Goal: Task Accomplishment & Management: Complete application form

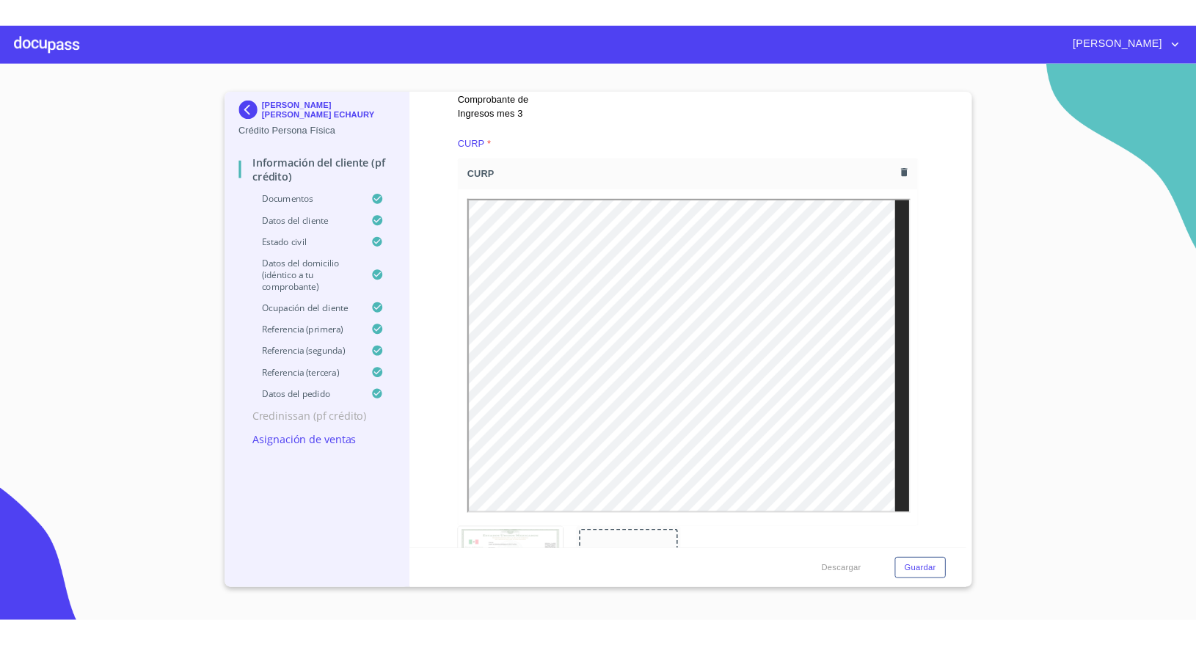
scroll to position [2751, 0]
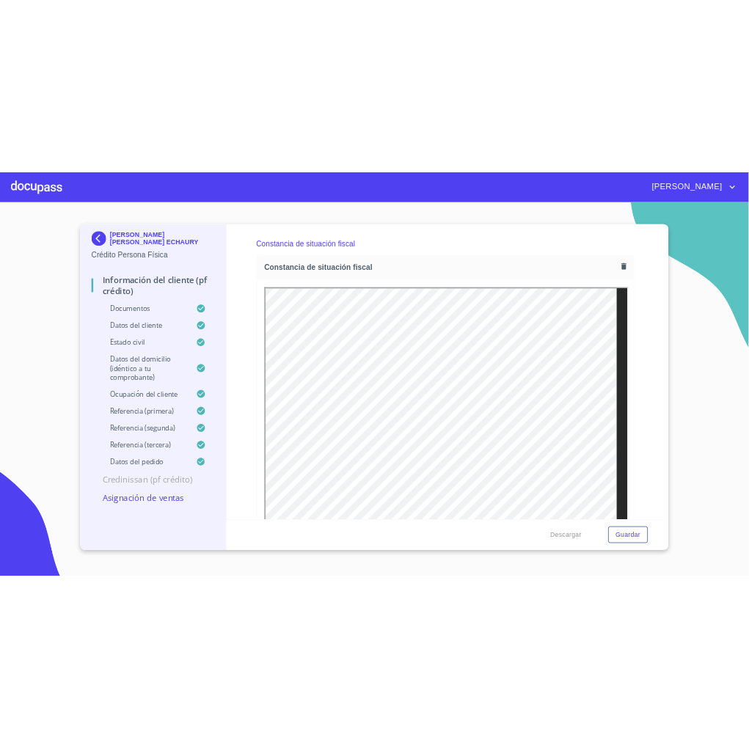
scroll to position [3512, 0]
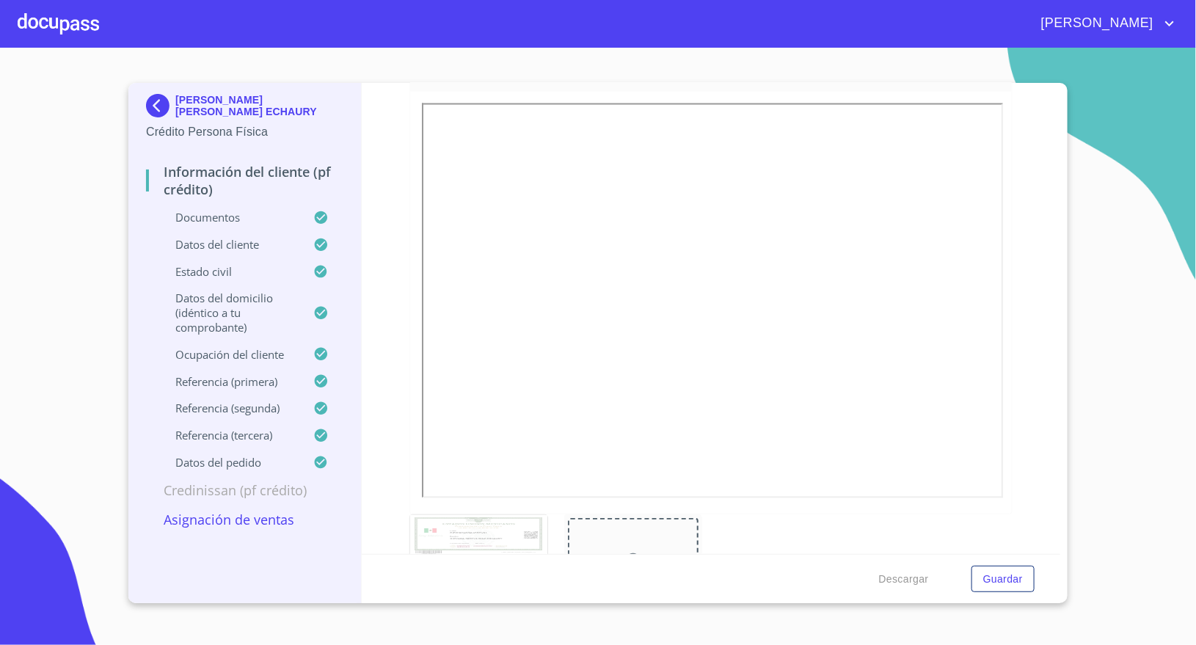
click at [55, 27] on div at bounding box center [58, 23] width 81 height 47
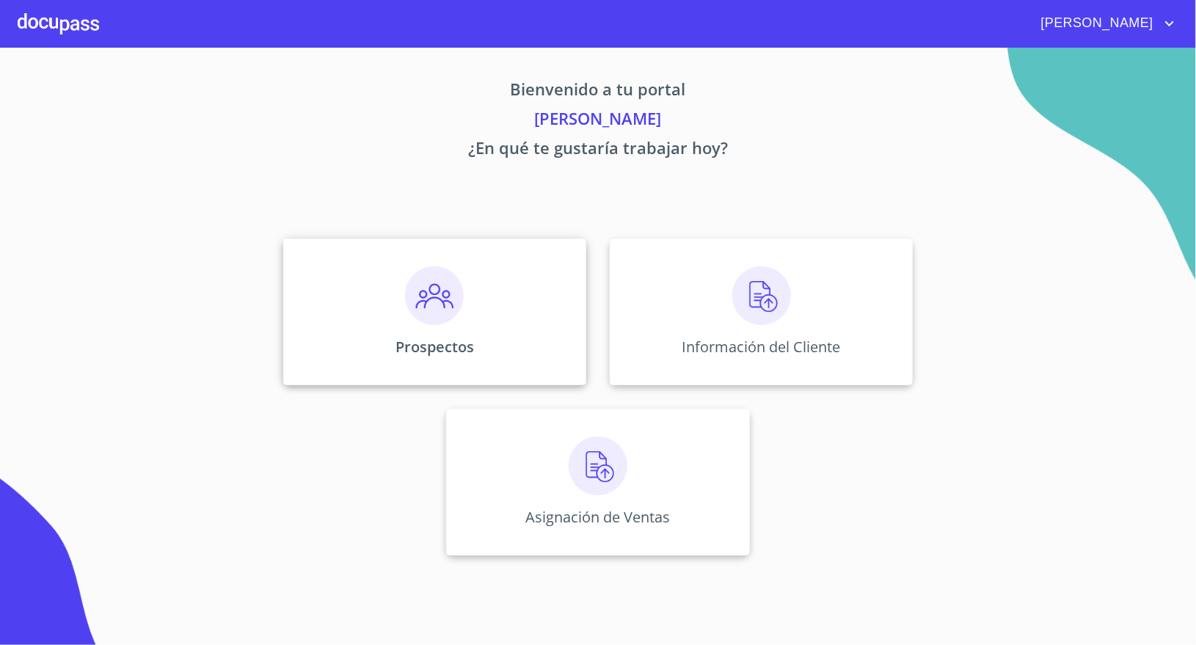
click at [494, 332] on div "Prospectos" at bounding box center [434, 311] width 303 height 147
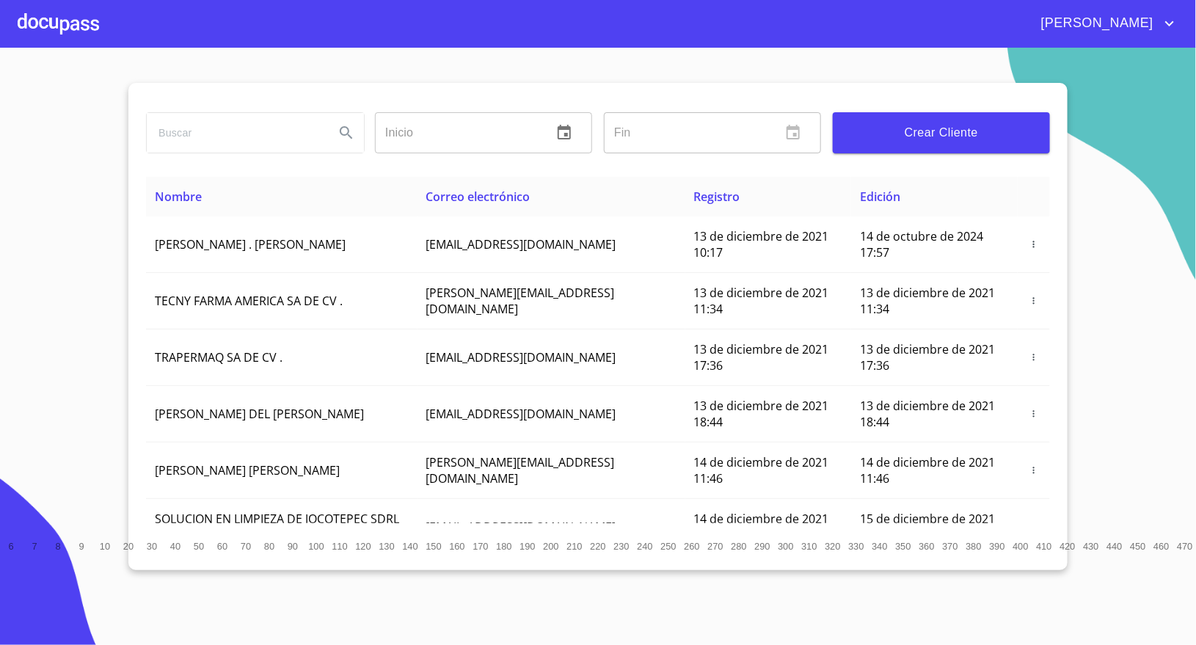
click at [277, 134] on input "search" at bounding box center [235, 133] width 176 height 40
type input "GIOVANA"
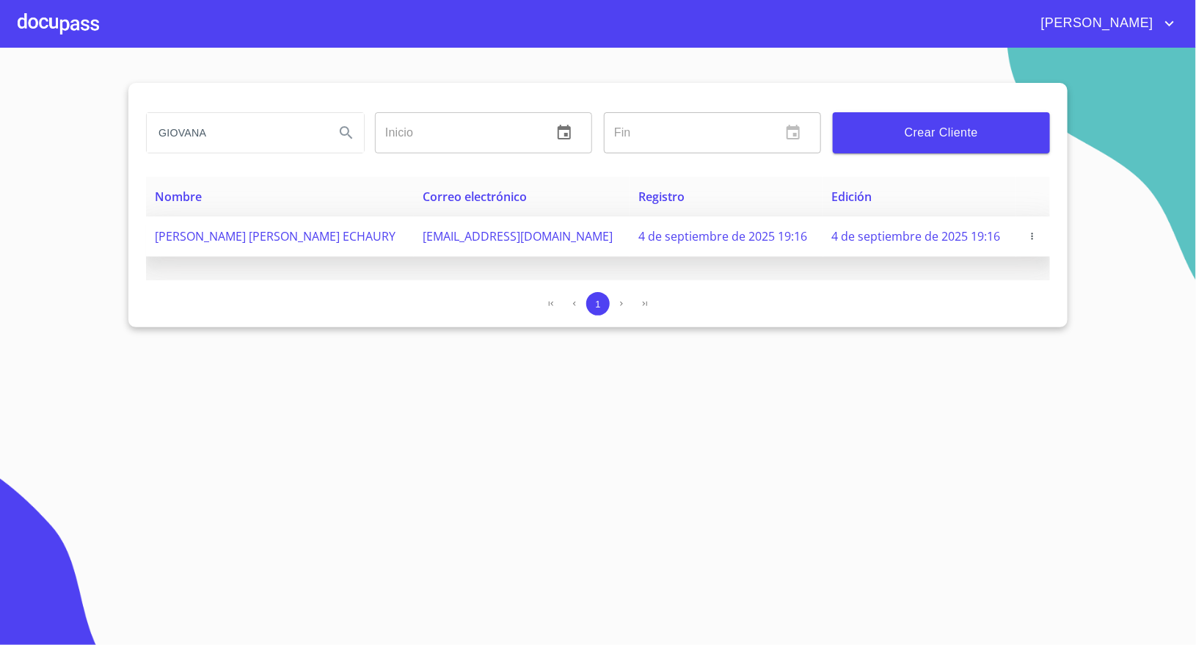
click at [269, 238] on span "[PERSON_NAME] [PERSON_NAME] ECHAURY" at bounding box center [275, 236] width 241 height 16
drag, startPoint x: 403, startPoint y: 238, endPoint x: 526, endPoint y: 238, distance: 122.5
click at [526, 238] on td "echaudy05@gmail.com" at bounding box center [522, 236] width 216 height 40
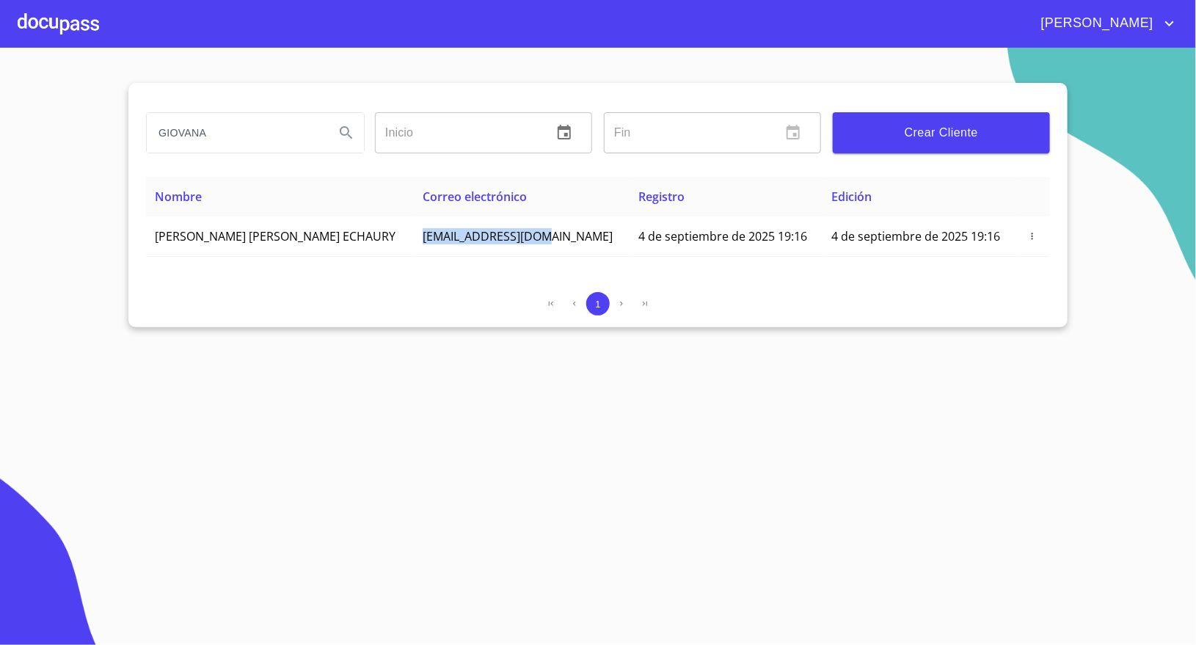
copy span "echaudy05@gmail.com"
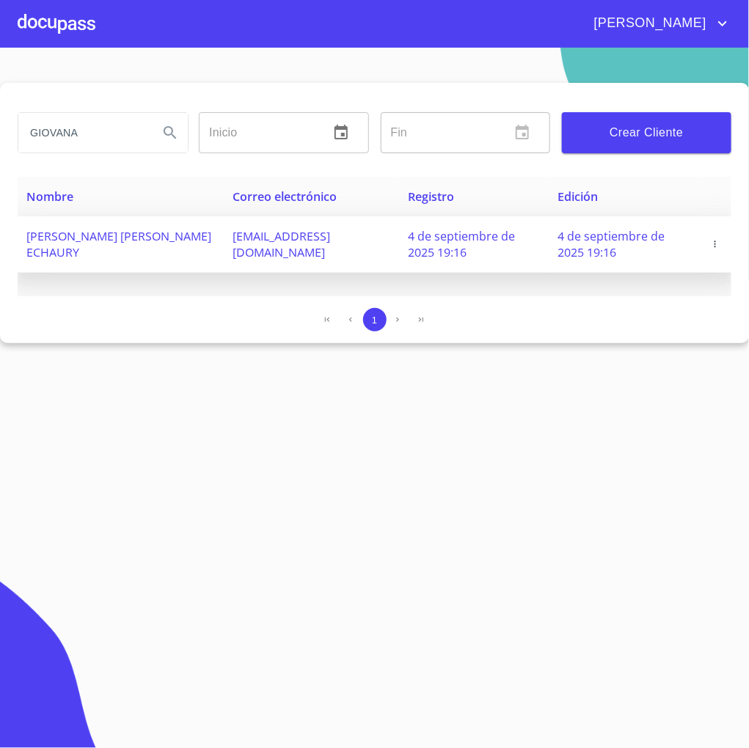
click at [62, 223] on td "[PERSON_NAME] [PERSON_NAME] ECHAURY" at bounding box center [121, 244] width 206 height 56
click at [73, 253] on span "[PERSON_NAME] [PERSON_NAME] ECHAURY" at bounding box center [118, 244] width 185 height 32
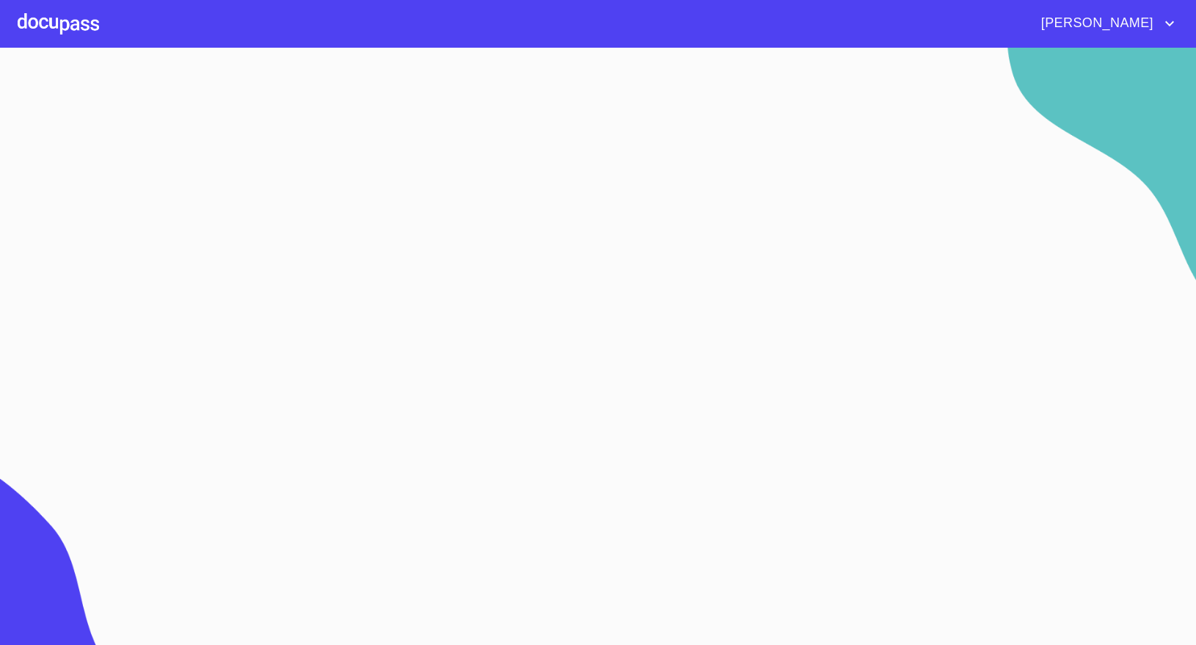
click at [79, 22] on div at bounding box center [58, 23] width 81 height 47
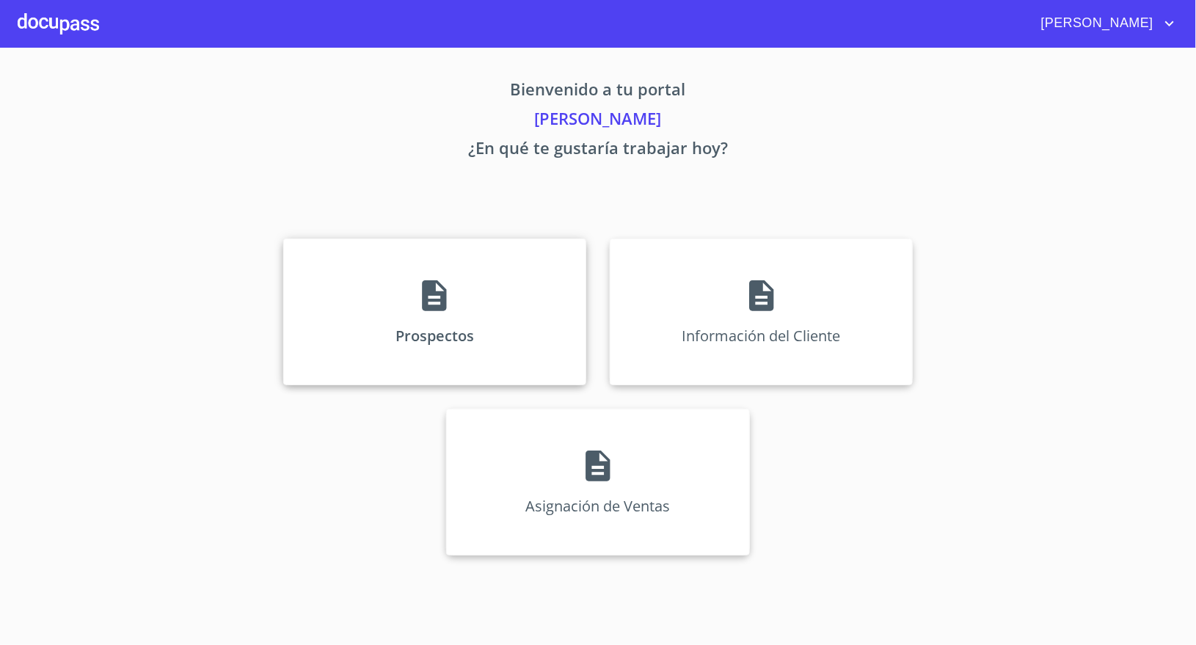
click at [396, 291] on div "Prospectos" at bounding box center [434, 311] width 303 height 147
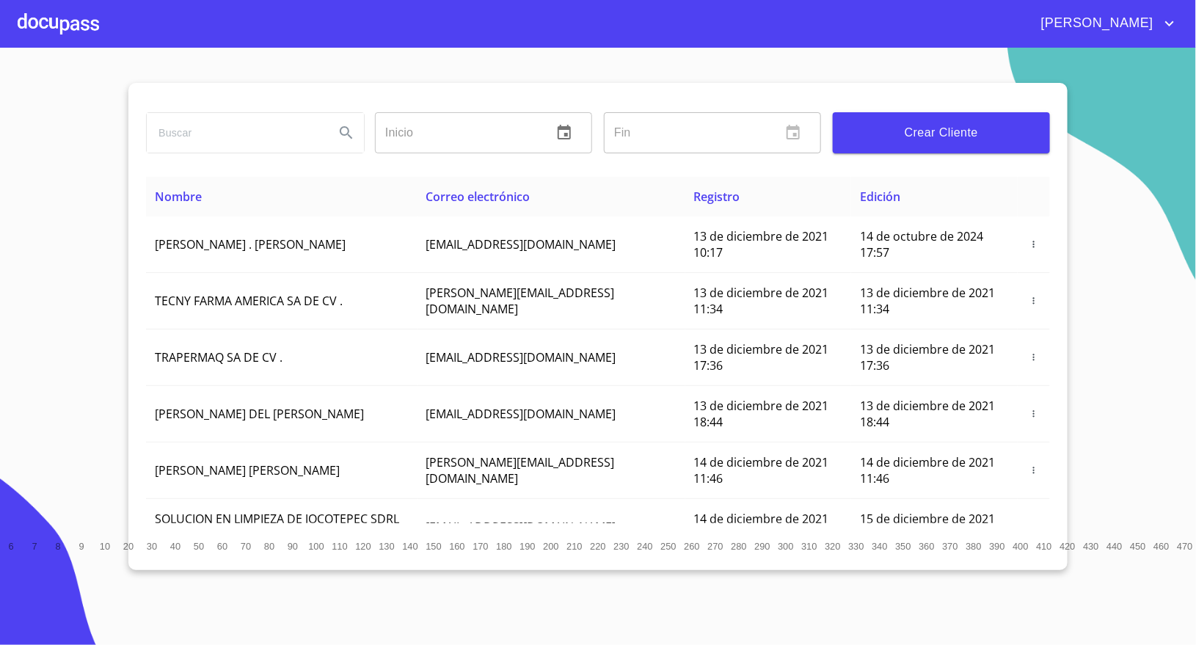
click at [276, 136] on input "search" at bounding box center [235, 133] width 176 height 40
type input "[PERSON_NAME]"
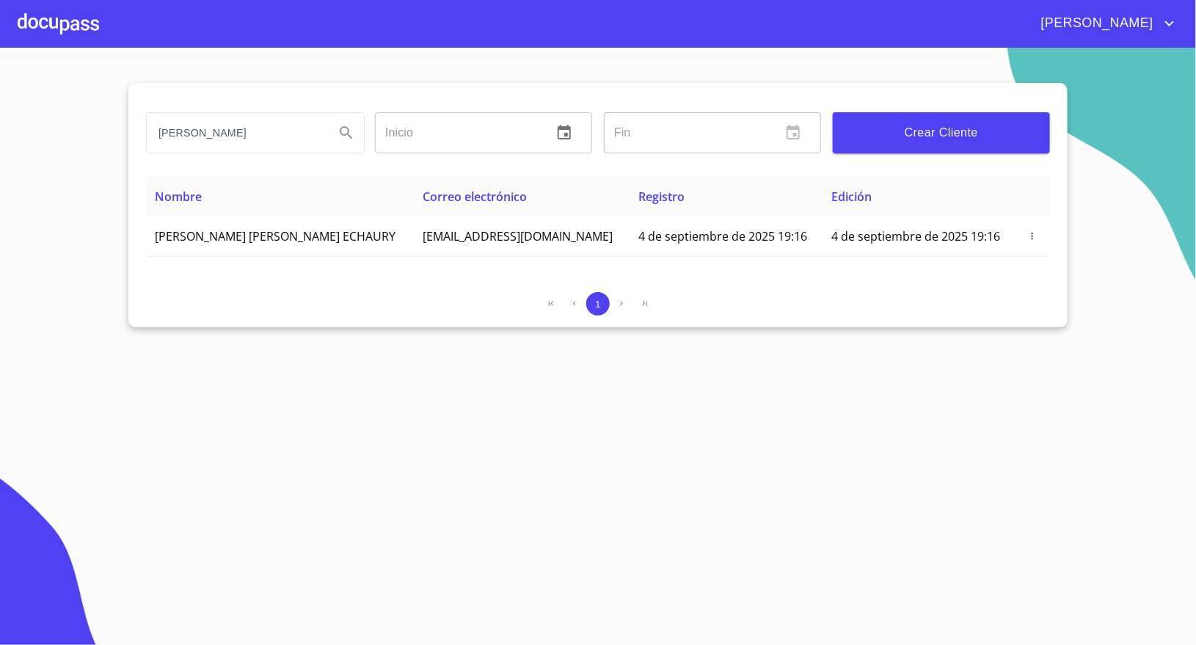
click at [595, 92] on div "[PERSON_NAME] ​ Fin ​ Crear Cliente" at bounding box center [598, 130] width 904 height 94
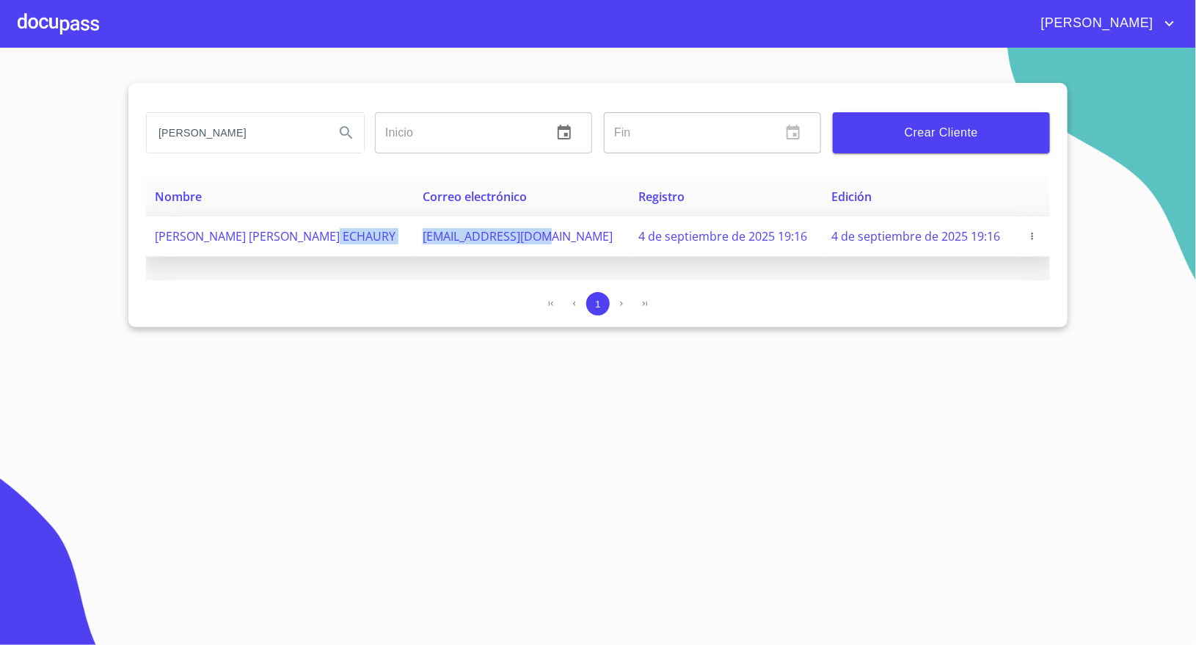
drag, startPoint x: 383, startPoint y: 227, endPoint x: 526, endPoint y: 229, distance: 143.1
click at [526, 229] on tr "[PERSON_NAME] [PERSON_NAME] ECHAURY [EMAIL_ADDRESS][DOMAIN_NAME] 4 de septiembr…" at bounding box center [598, 236] width 904 height 40
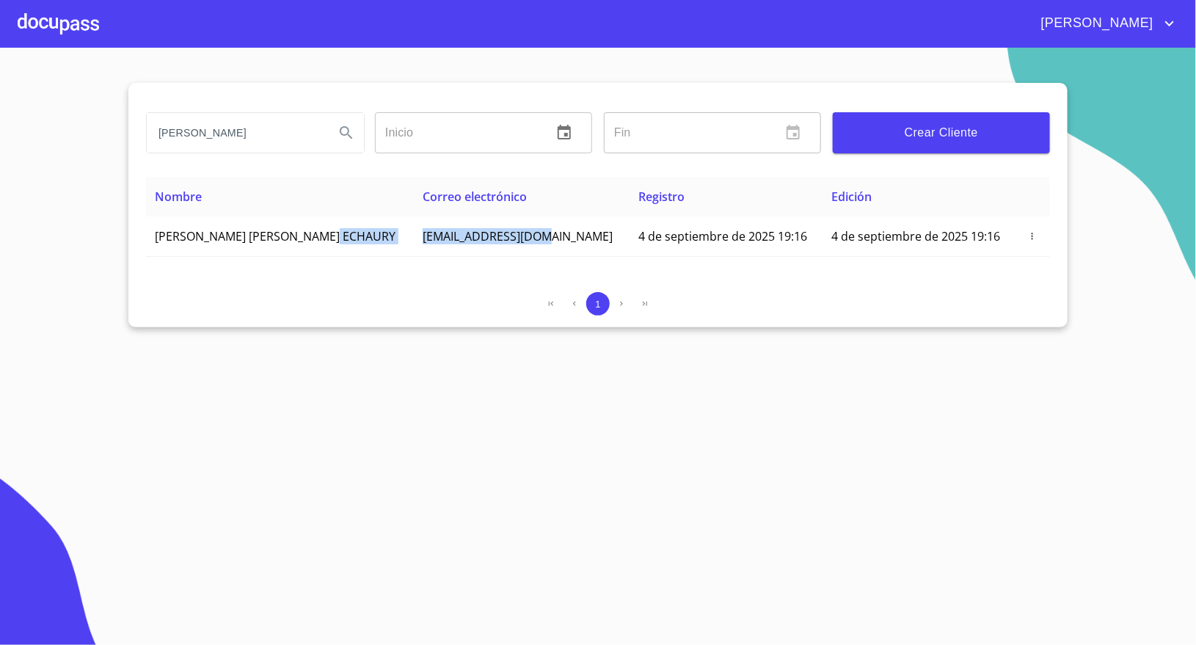
copy tr "[EMAIL_ADDRESS][DOMAIN_NAME]"
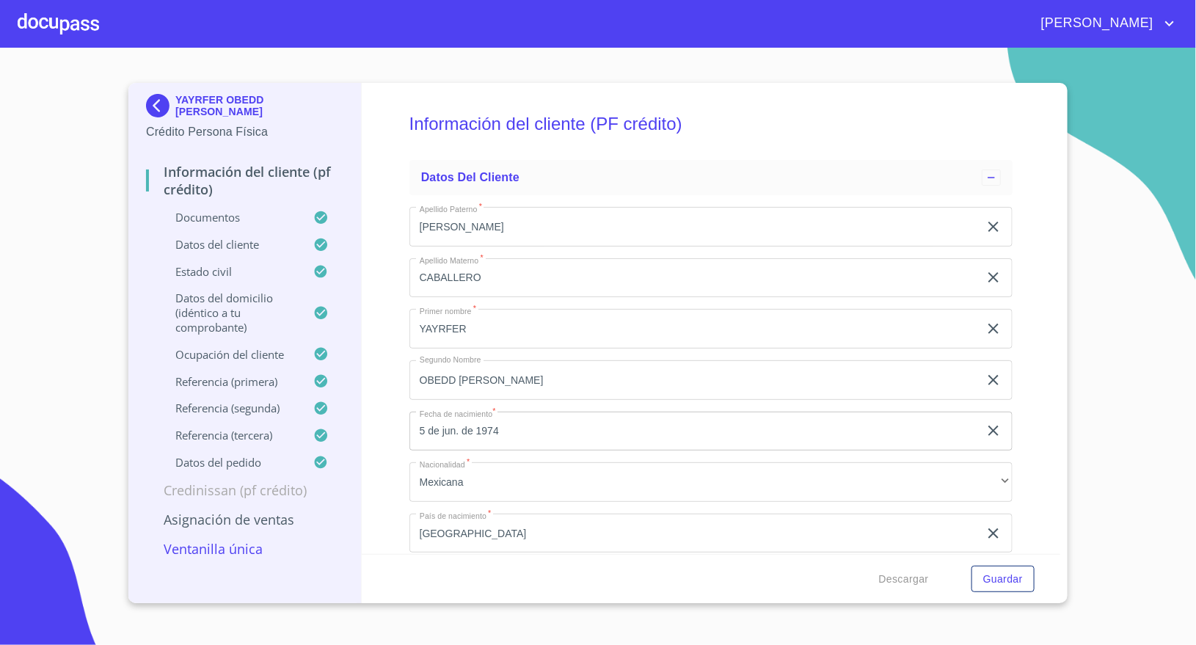
click at [64, 27] on div at bounding box center [58, 23] width 81 height 47
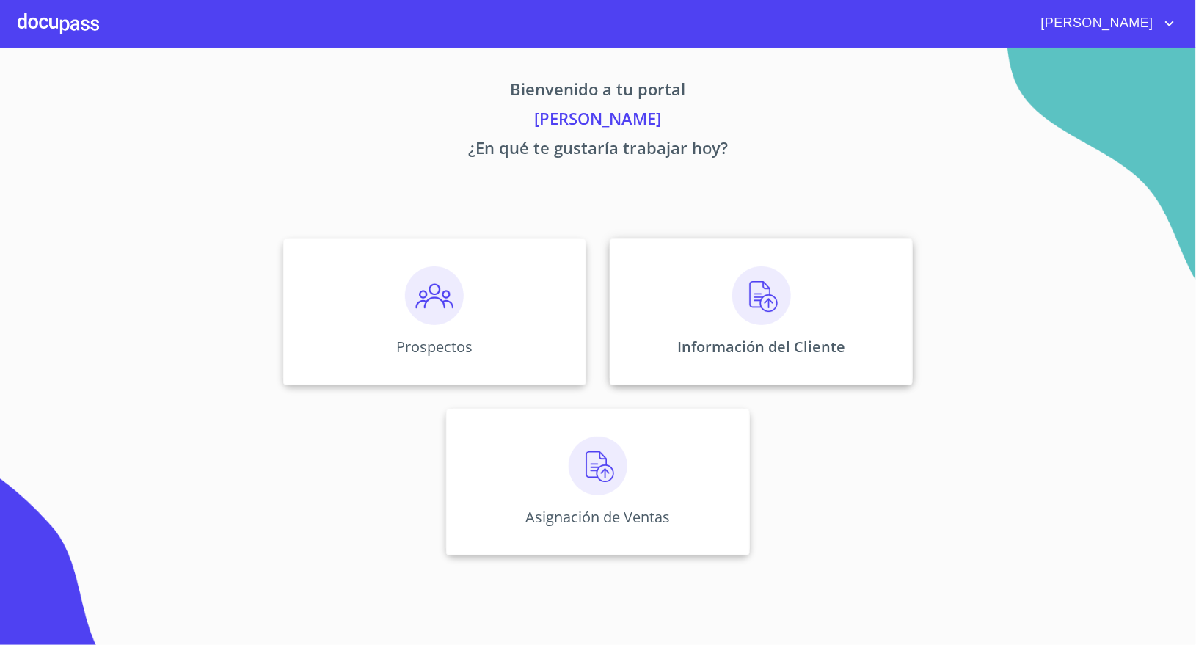
click at [724, 309] on div "Información del Cliente" at bounding box center [761, 311] width 303 height 147
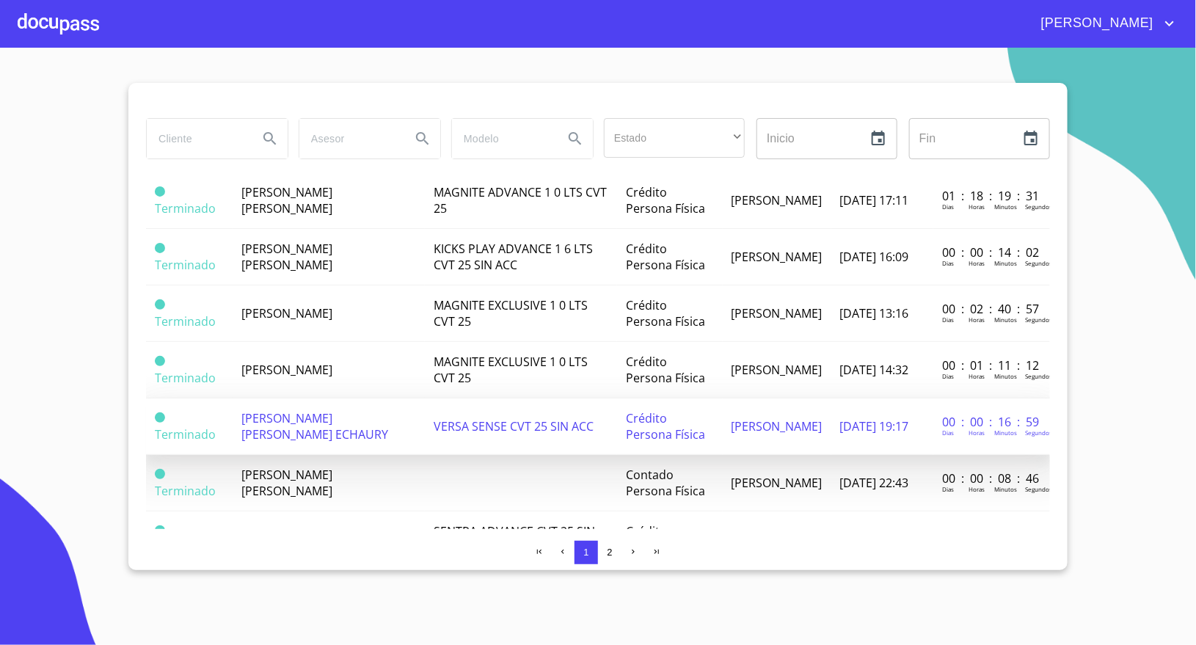
scroll to position [550, 0]
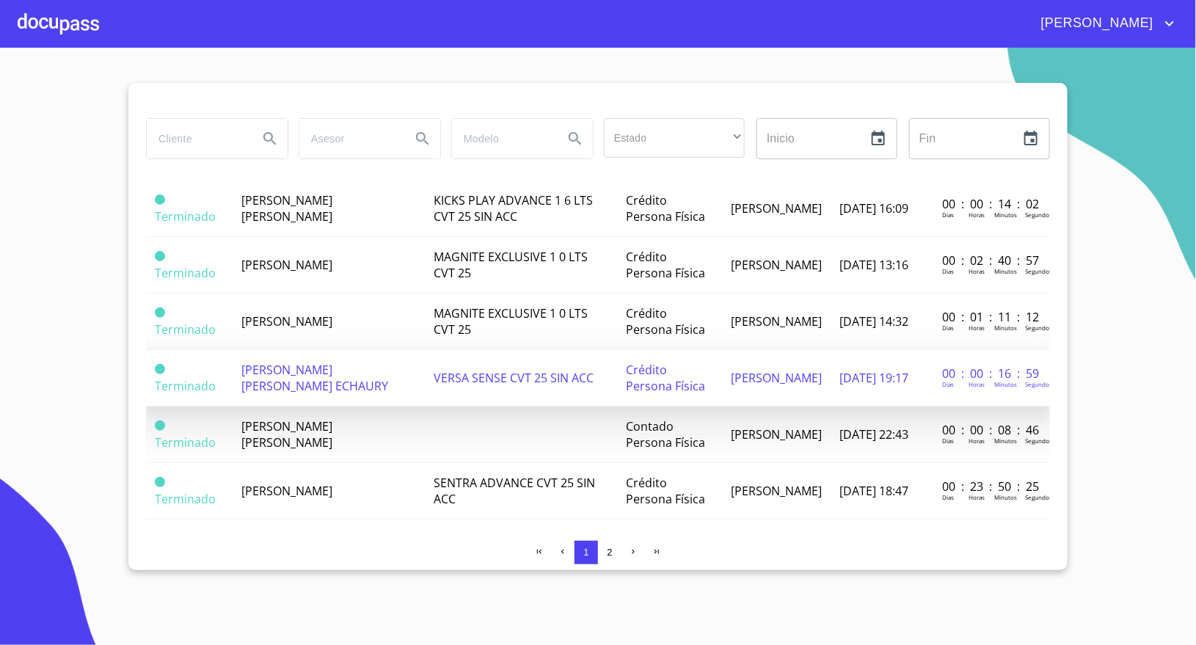
click at [322, 362] on span "[PERSON_NAME] [PERSON_NAME] ECHAURY" at bounding box center [314, 378] width 147 height 32
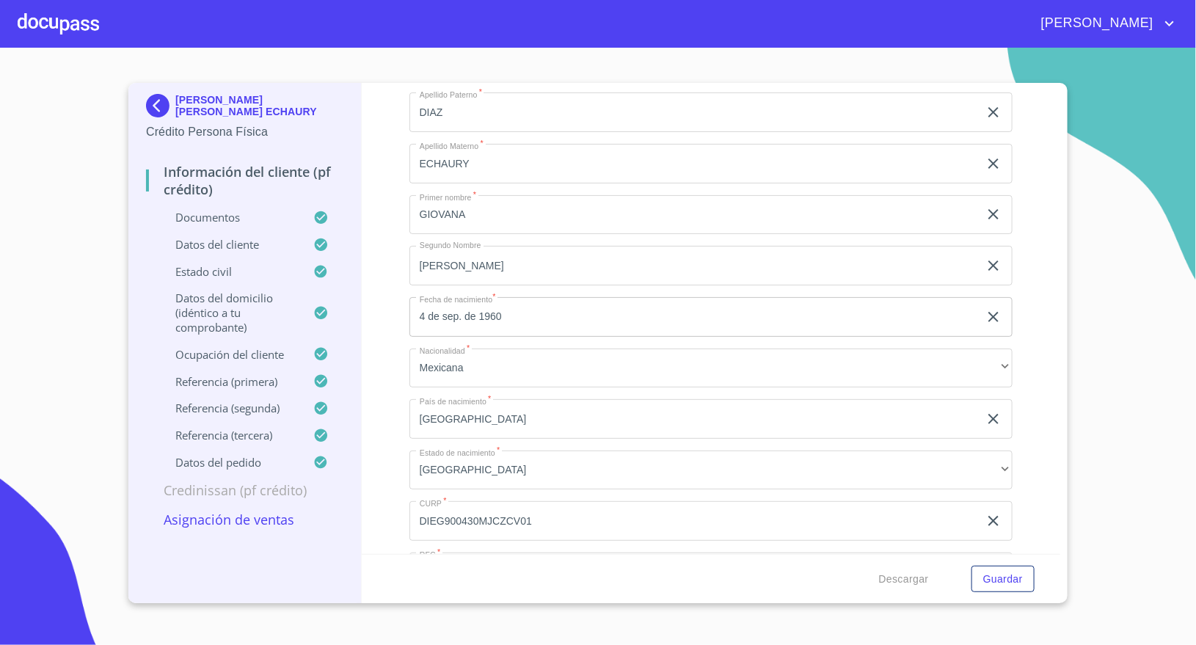
drag, startPoint x: 1075, startPoint y: 274, endPoint x: 1030, endPoint y: 311, distance: 58.3
click at [1075, 274] on section "GIOVANA MIREYA DIAZ ECHAURY Crédito Persona Física Información del cliente (PF …" at bounding box center [598, 346] width 1196 height 597
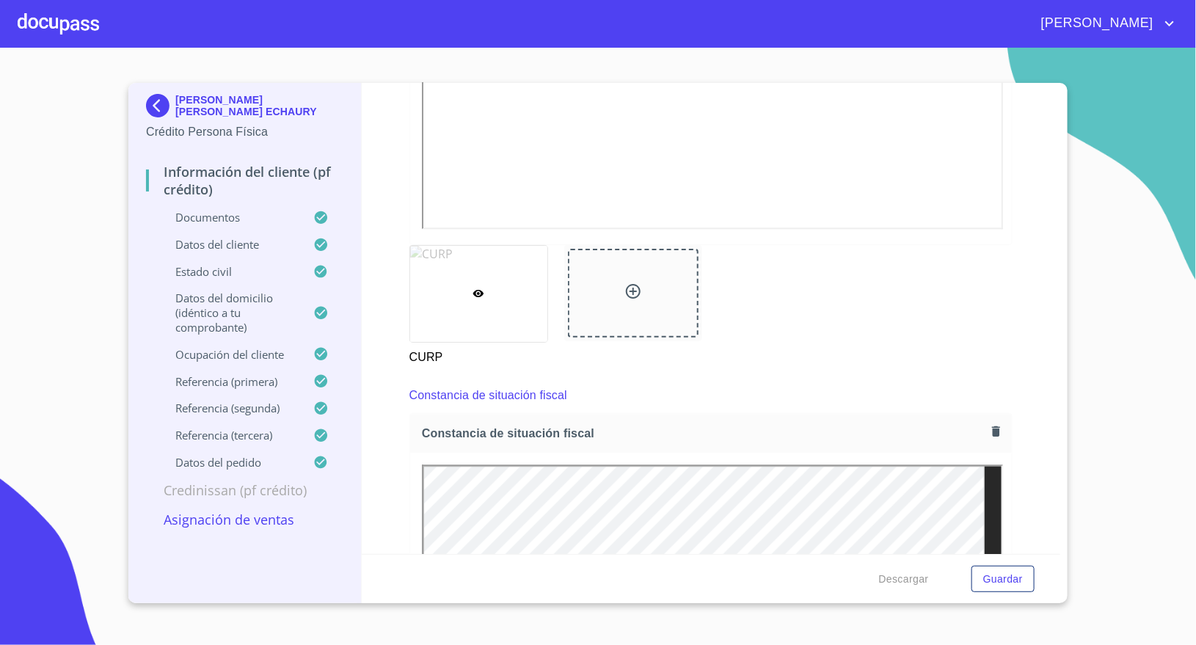
scroll to position [4001, 0]
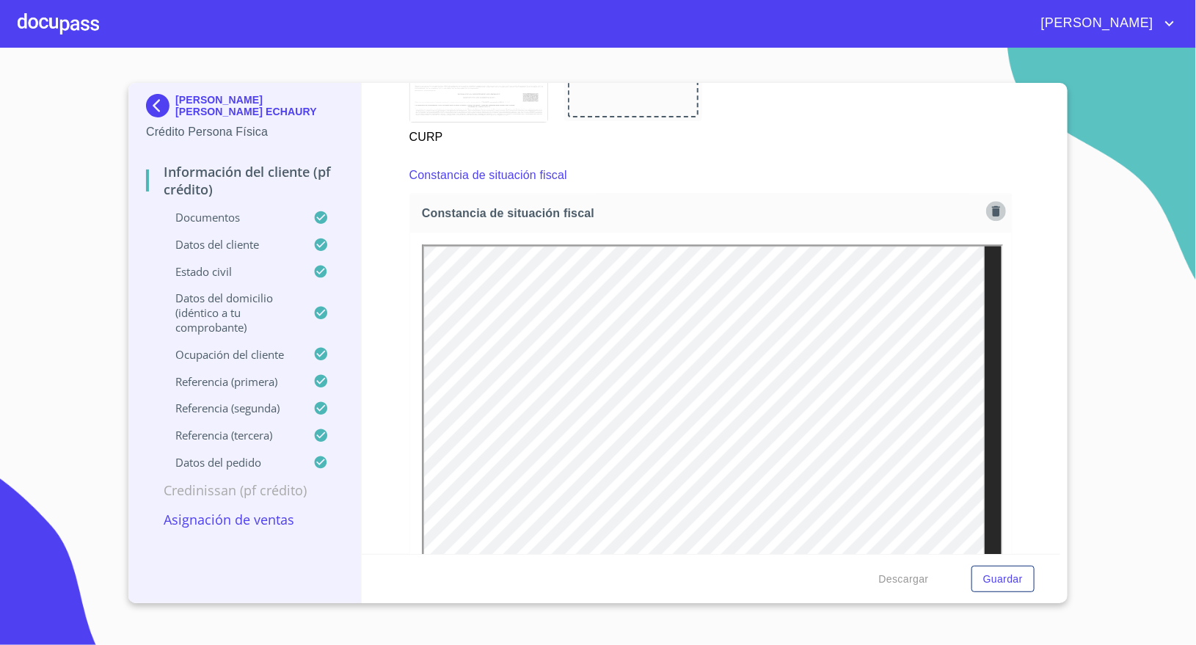
click at [992, 214] on icon "button" at bounding box center [996, 210] width 8 height 10
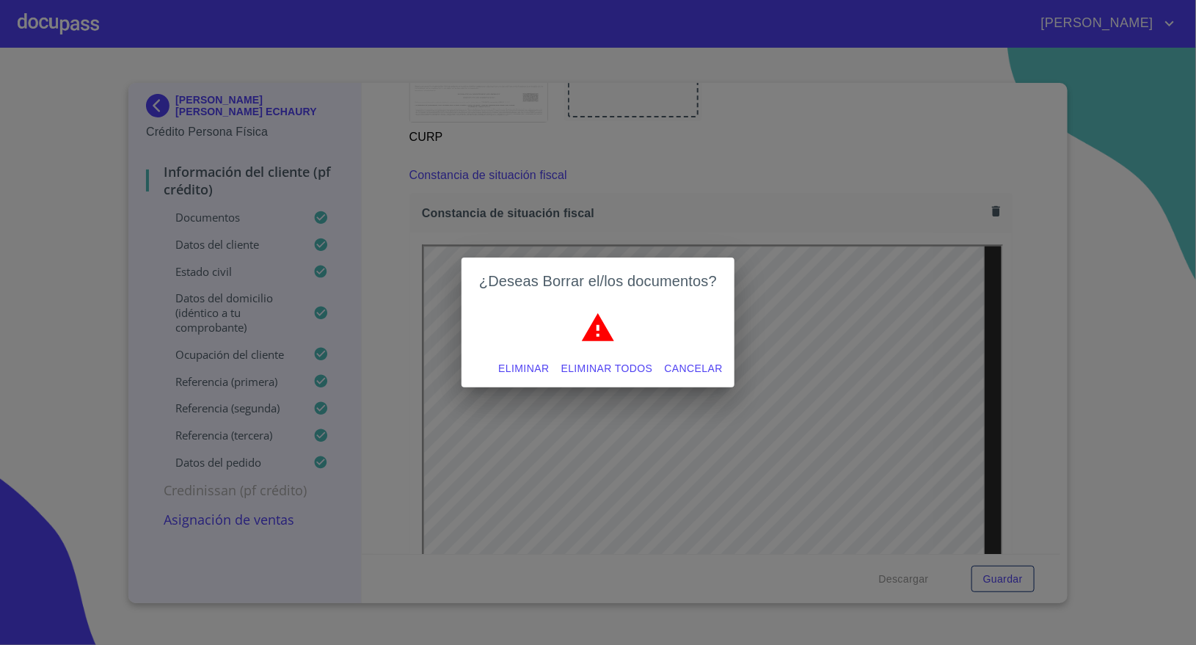
click at [528, 365] on span "Eliminar" at bounding box center [523, 368] width 51 height 18
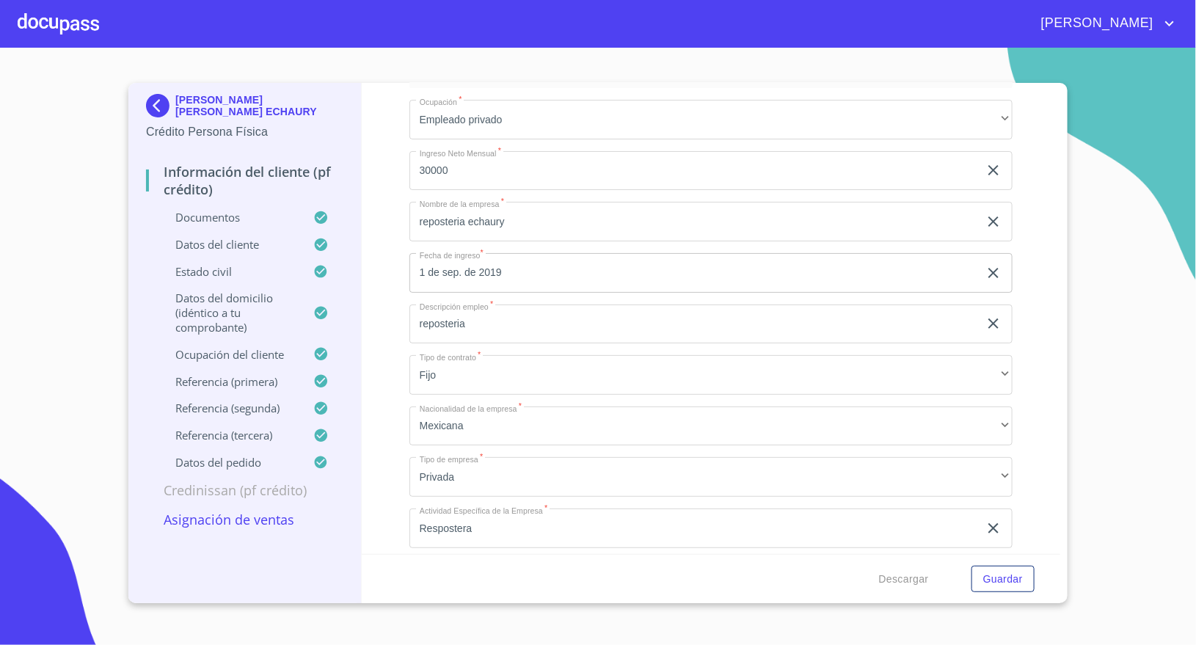
scroll to position [6202, 0]
click at [1141, 187] on section "GIOVANA MIREYA DIAZ ECHAURY Crédito Persona Física Información del cliente (PF …" at bounding box center [598, 346] width 1196 height 597
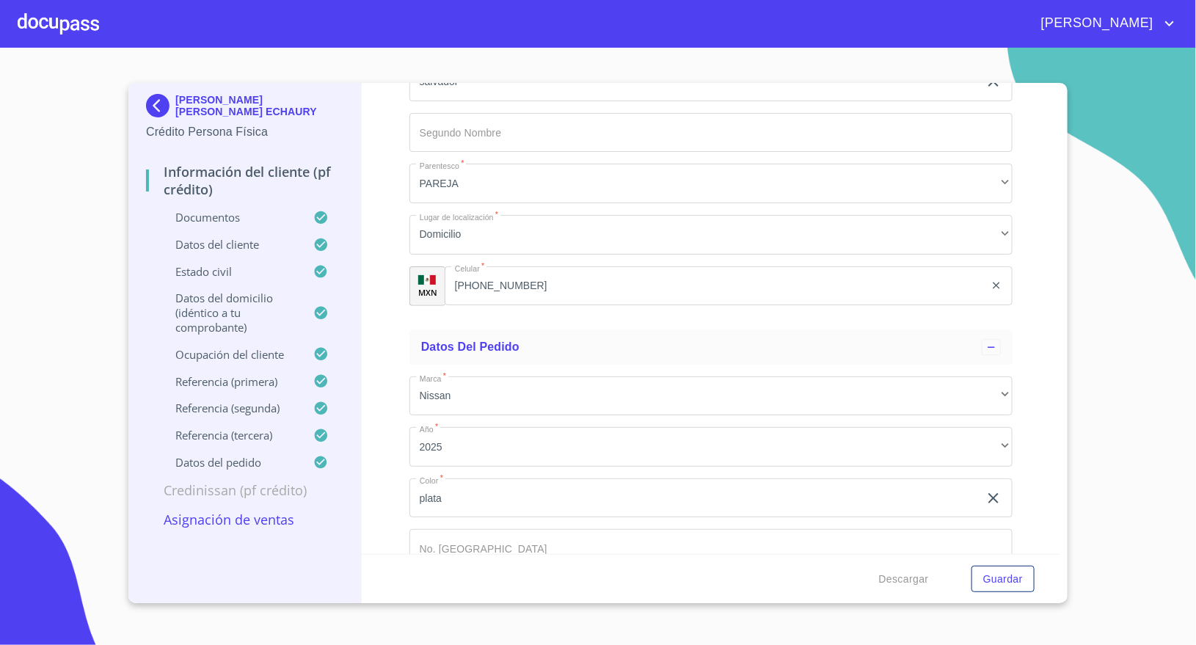
scroll to position [8815, 0]
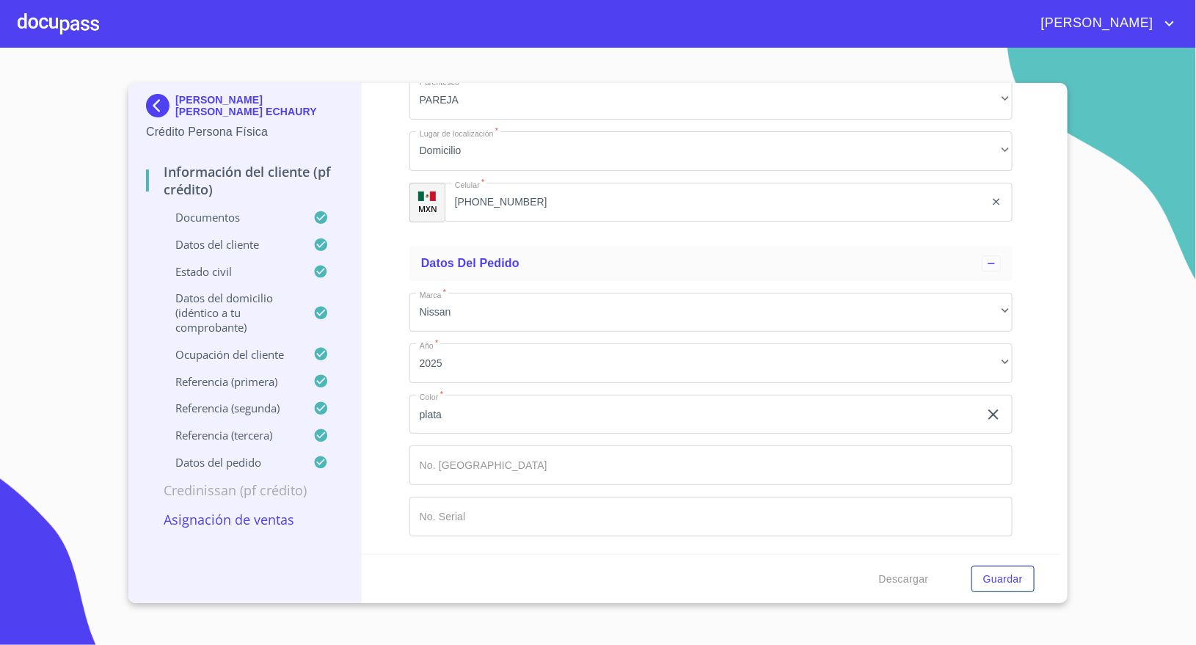
click at [267, 524] on p "Asignación de Ventas" at bounding box center [244, 520] width 197 height 18
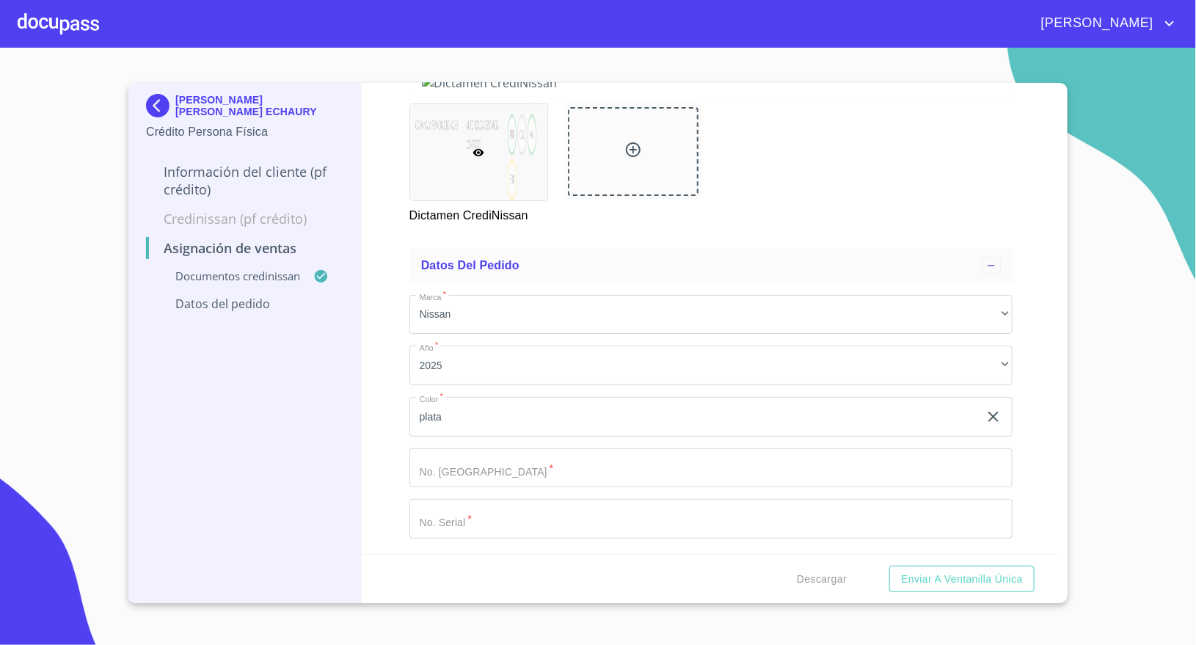
scroll to position [220, 0]
click at [976, 579] on span "Enviar a Ventanilla única" at bounding box center [962, 579] width 122 height 18
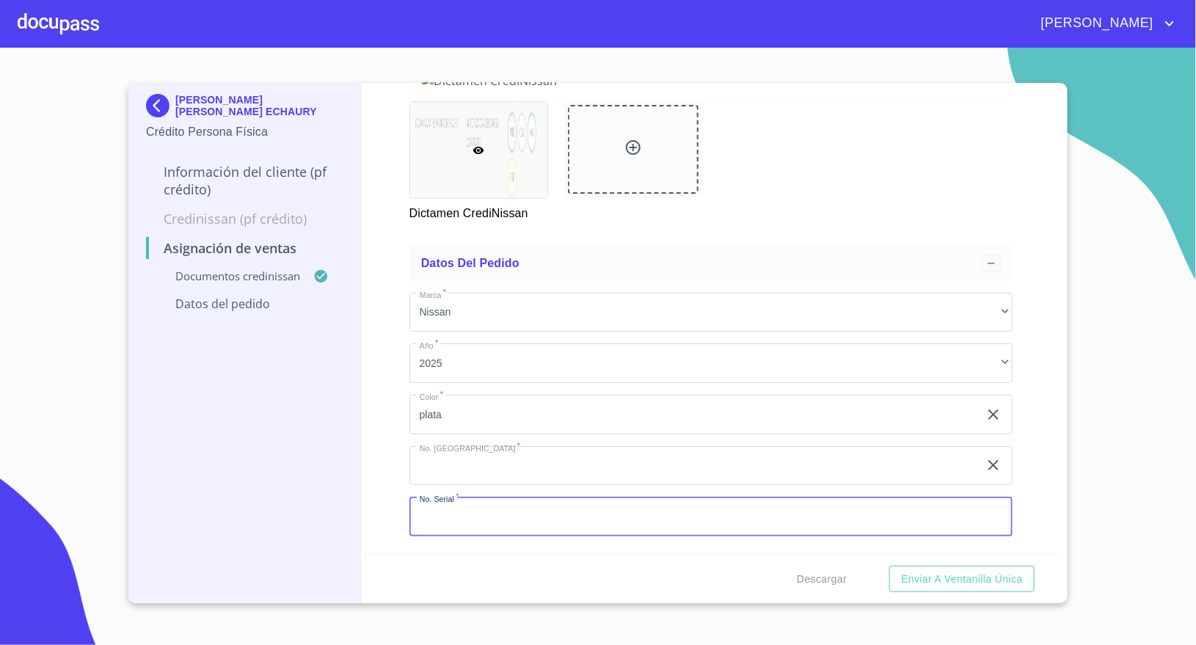
click at [541, 511] on input "Marca   *" at bounding box center [710, 517] width 603 height 40
click at [954, 577] on span "Enviar a Ventanilla única" at bounding box center [962, 579] width 122 height 18
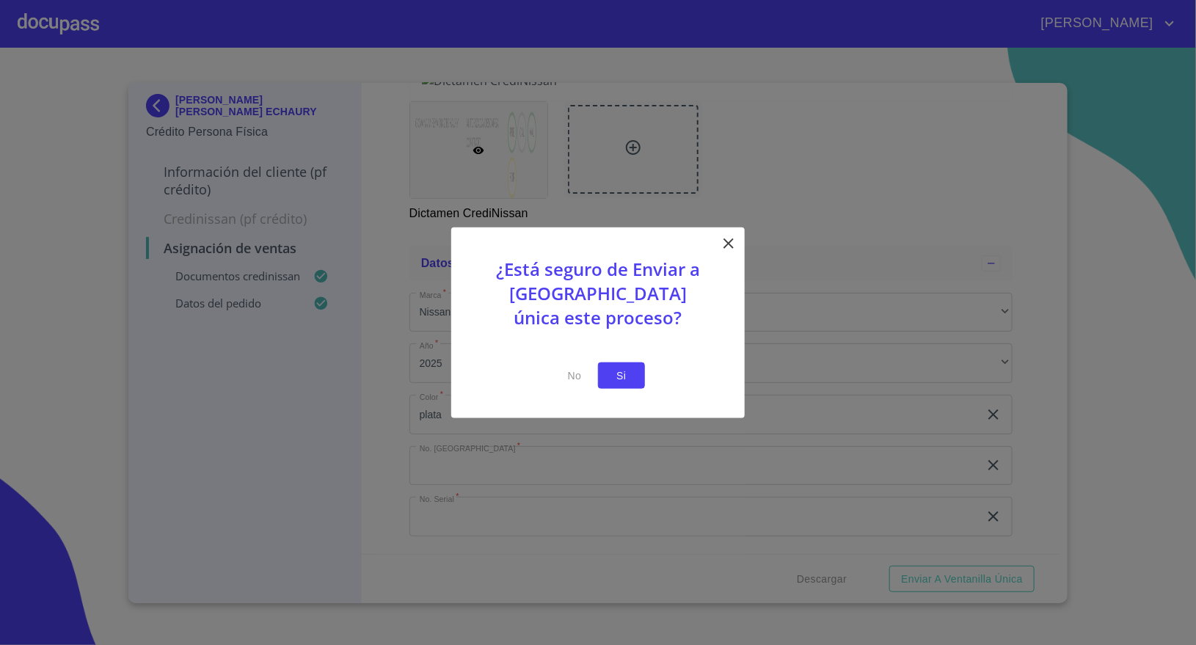
click at [623, 378] on span "Si" at bounding box center [621, 375] width 23 height 18
